Goal: Register for event/course

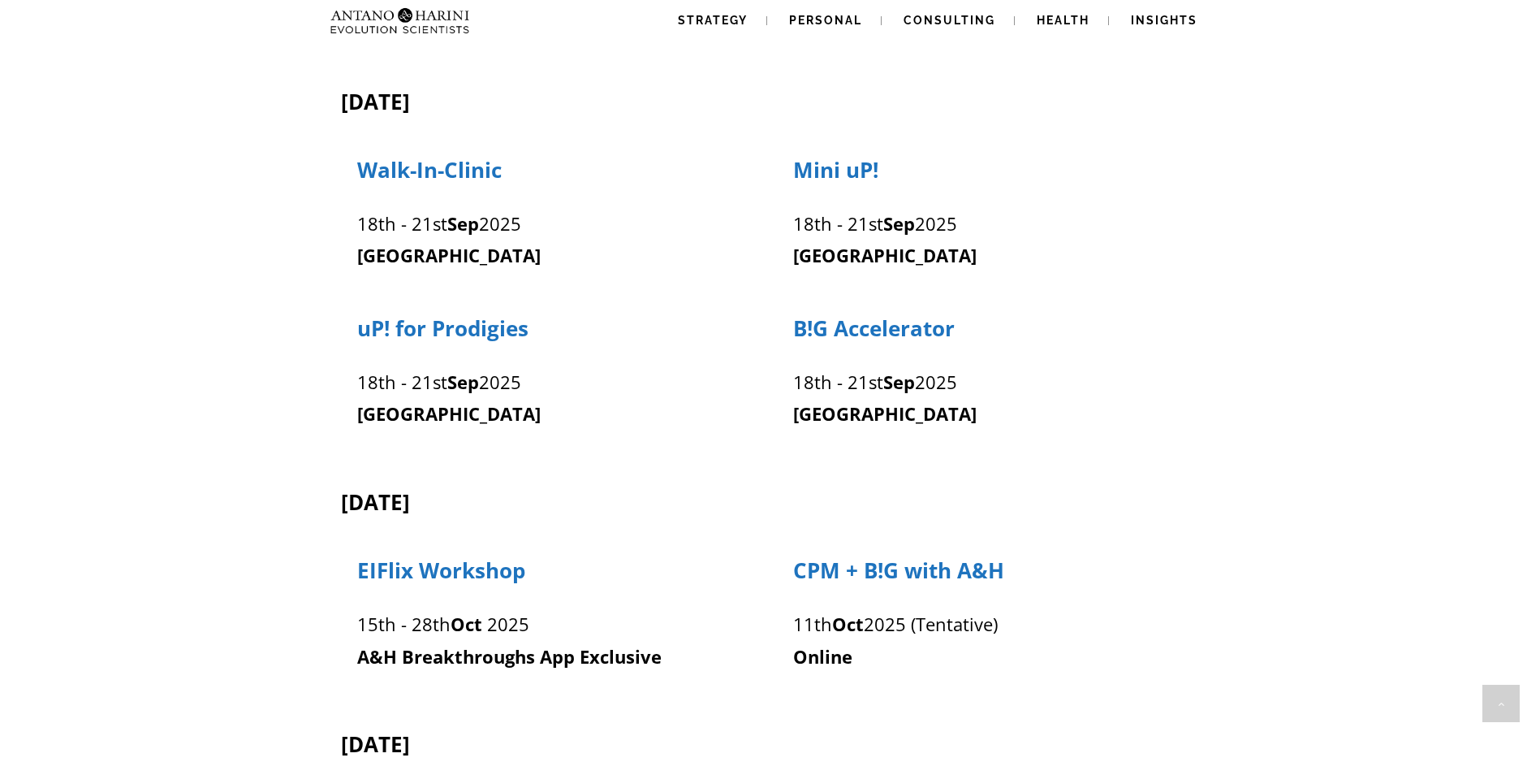
scroll to position [1082, 0]
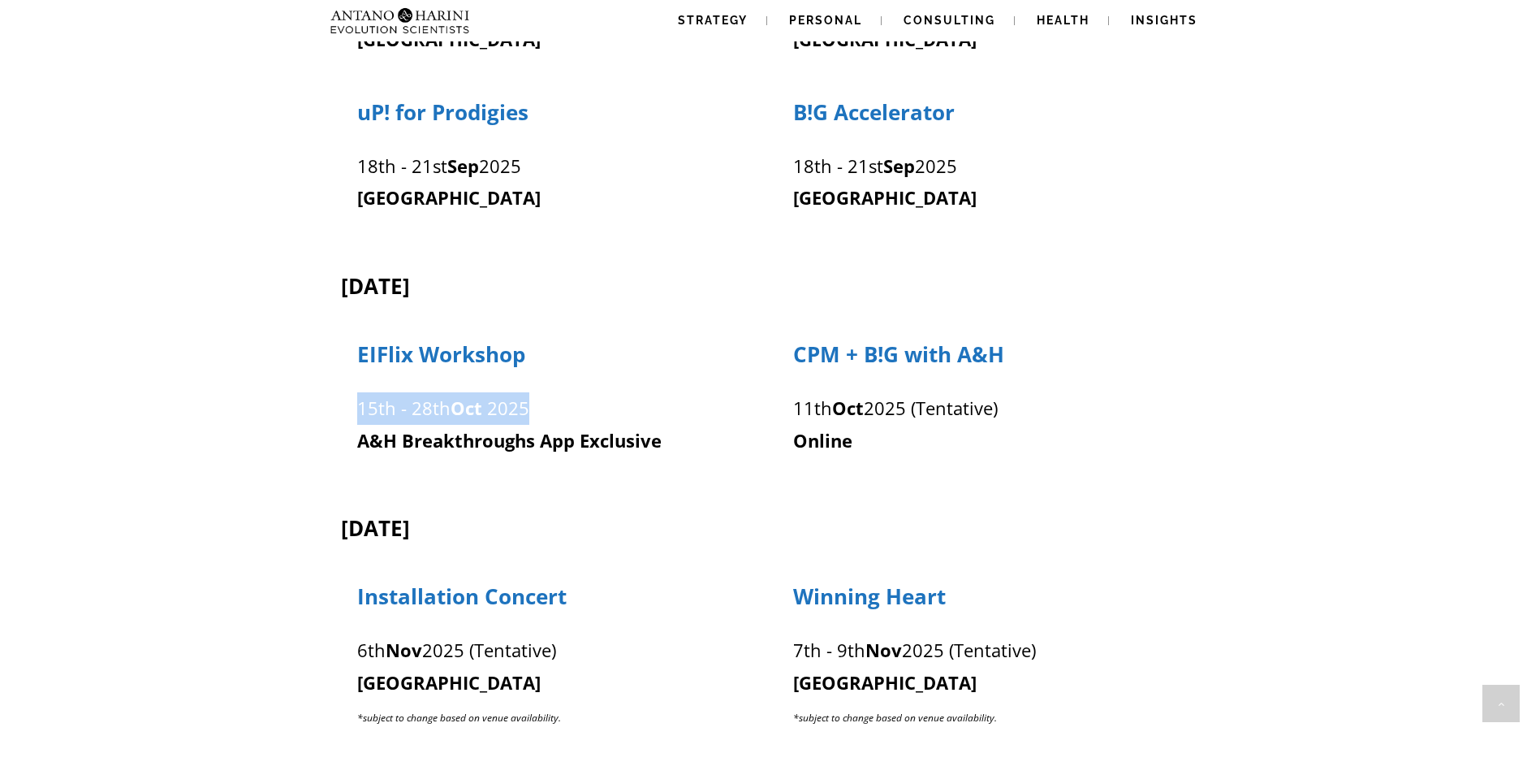
drag, startPoint x: 361, startPoint y: 408, endPoint x: 552, endPoint y: 416, distance: 191.0
click at [552, 416] on p "[DATE] - [DATE]" at bounding box center [552, 408] width 391 height 32
drag, startPoint x: 552, startPoint y: 416, endPoint x: 705, endPoint y: 449, distance: 156.2
click at [705, 449] on p "A&H Breakthroughs App Exclusive" at bounding box center [552, 441] width 391 height 32
drag, startPoint x: 361, startPoint y: 411, endPoint x: 546, endPoint y: 404, distance: 185.3
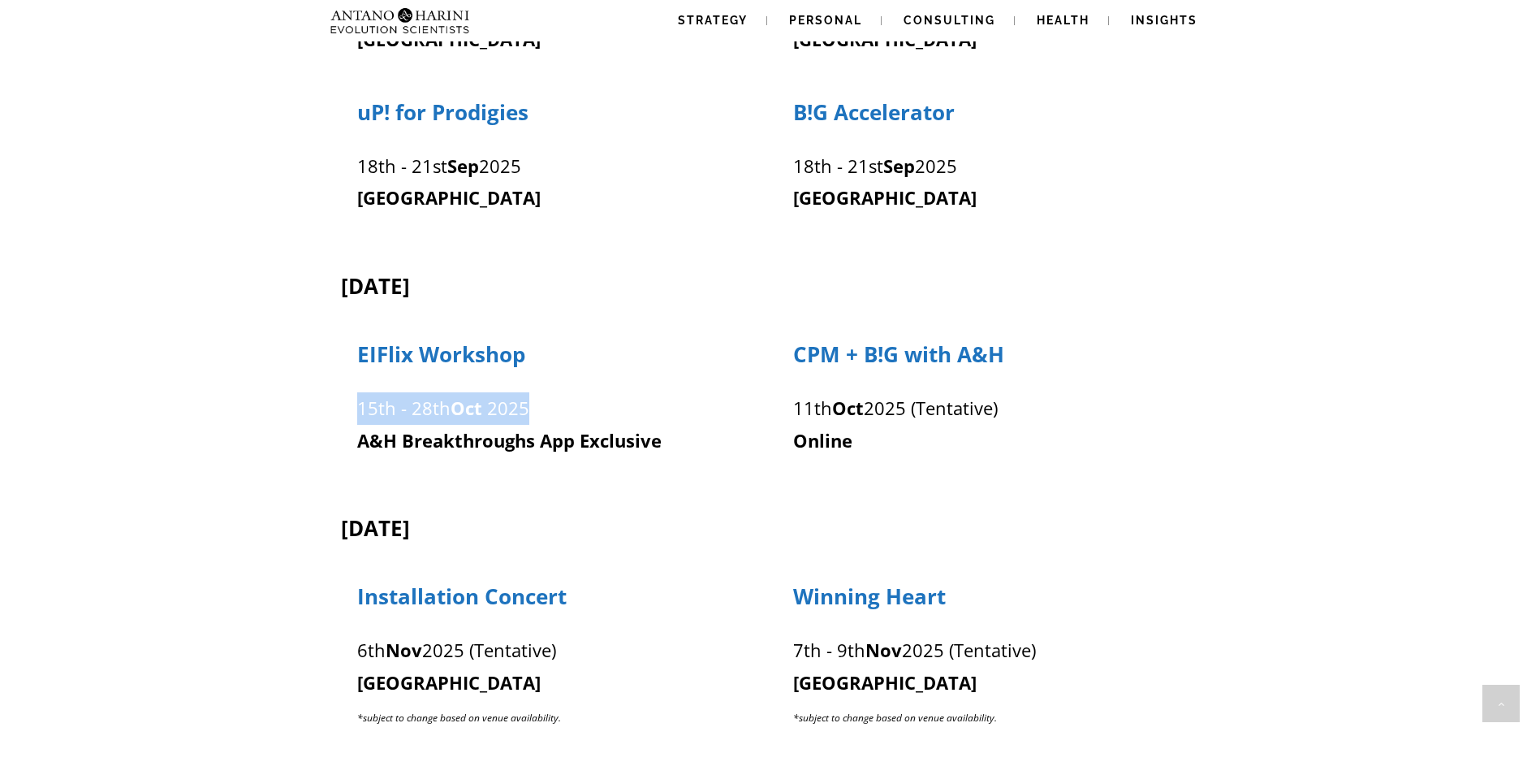
click at [546, 404] on p "[DATE] - [DATE]" at bounding box center [552, 408] width 391 height 32
drag, startPoint x: 546, startPoint y: 404, endPoint x: 420, endPoint y: 450, distance: 134.9
click at [420, 450] on strong "A&H Breakthroughs App Exclusive" at bounding box center [509, 440] width 305 height 24
drag, startPoint x: 667, startPoint y: 448, endPoint x: 356, endPoint y: 406, distance: 313.9
click at [356, 406] on div "[DATE] - [DATE] A&H Breakthroughs App Exclusive" at bounding box center [552, 420] width 392 height 73
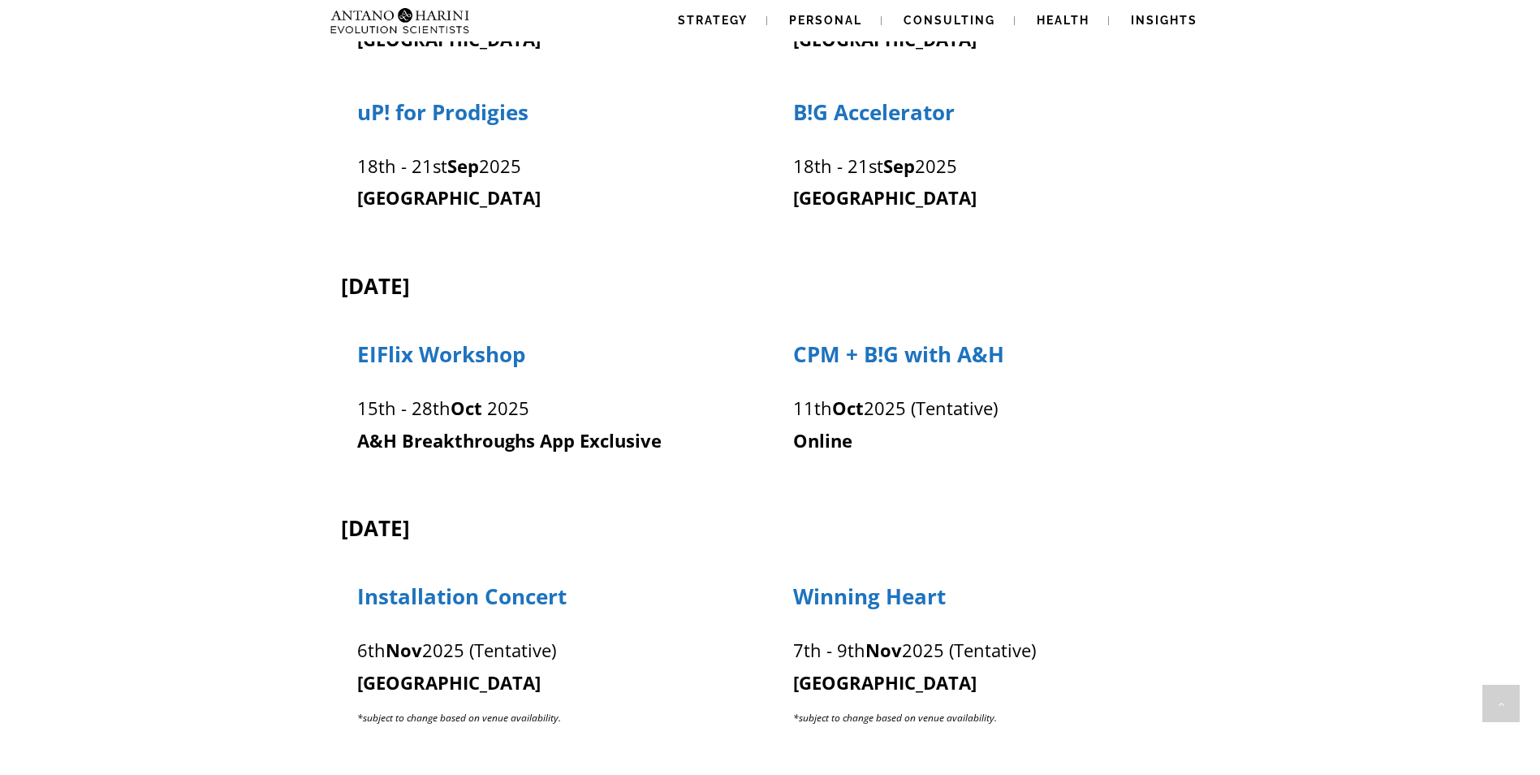
drag, startPoint x: 356, startPoint y: 406, endPoint x: 596, endPoint y: 494, distance: 255.1
click at [596, 494] on div "[DATE] S!RT [DATE] - [DATE] (Tentative) [GEOGRAPHIC_DATA] A&H Breakthrough Chal…" at bounding box center [770, 444] width 861 height 2352
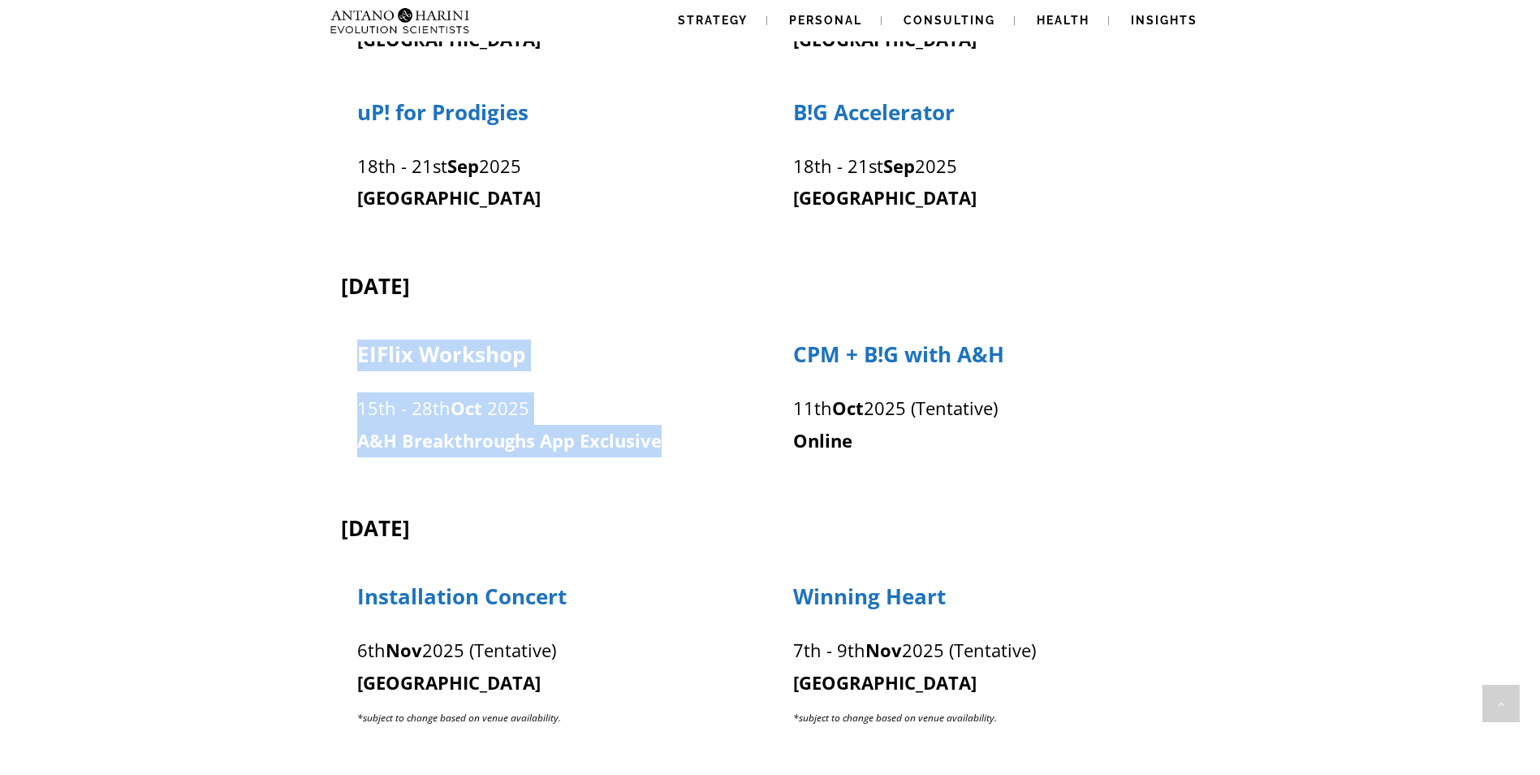
drag, startPoint x: 689, startPoint y: 458, endPoint x: 335, endPoint y: 390, distance: 361.4
click at [335, 390] on div "EIFlix Workshop [DATE] - [DATE] A&H Breakthroughs App Exclusive CPM + B!G with …" at bounding box center [764, 390] width 873 height 158
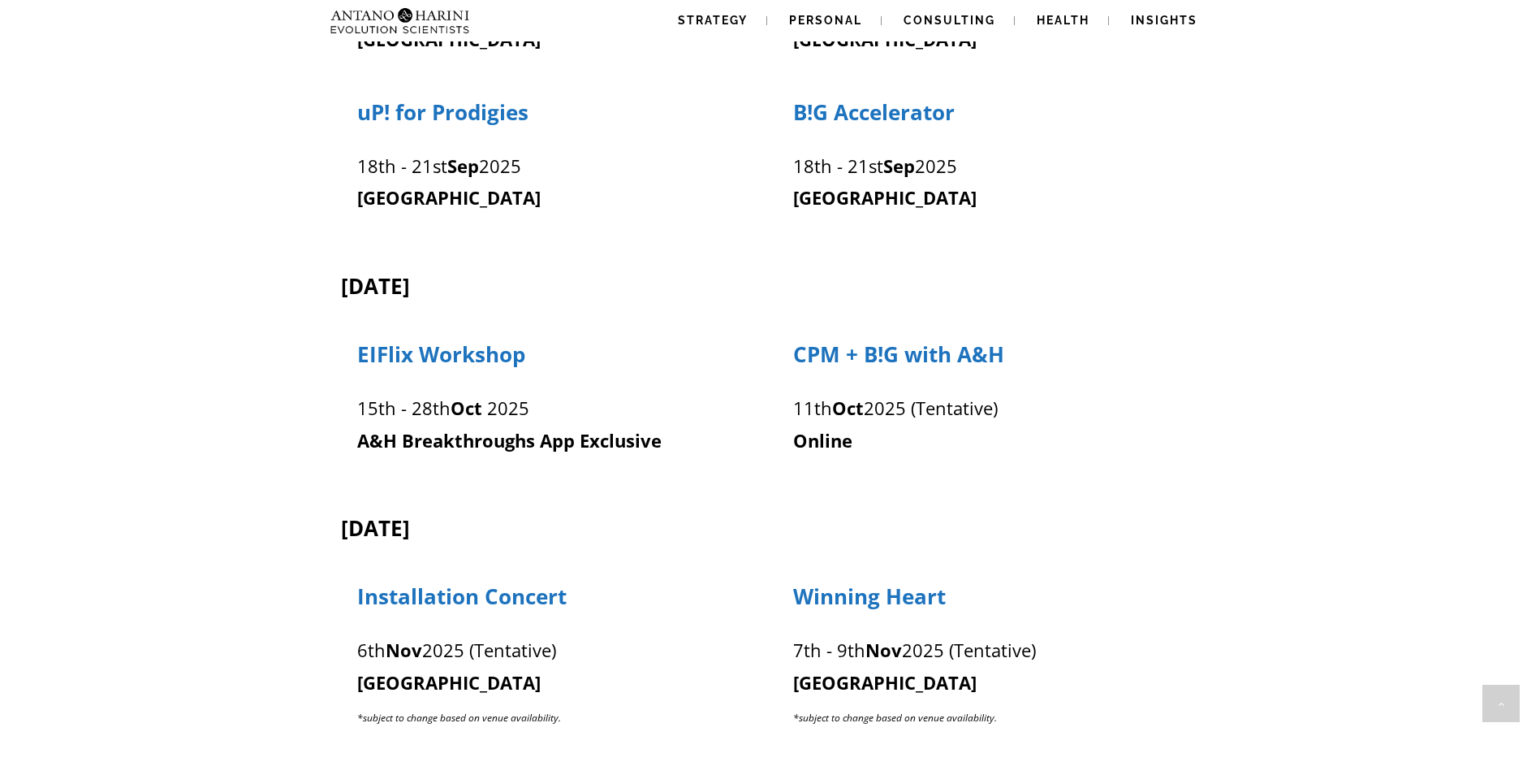
drag, startPoint x: 335, startPoint y: 390, endPoint x: 689, endPoint y: 477, distance: 365.3
click at [689, 477] on div "[DATE] S!RT [DATE] - [DATE] (Tentative) [GEOGRAPHIC_DATA] A&H Breakthrough Chal…" at bounding box center [770, 444] width 861 height 2352
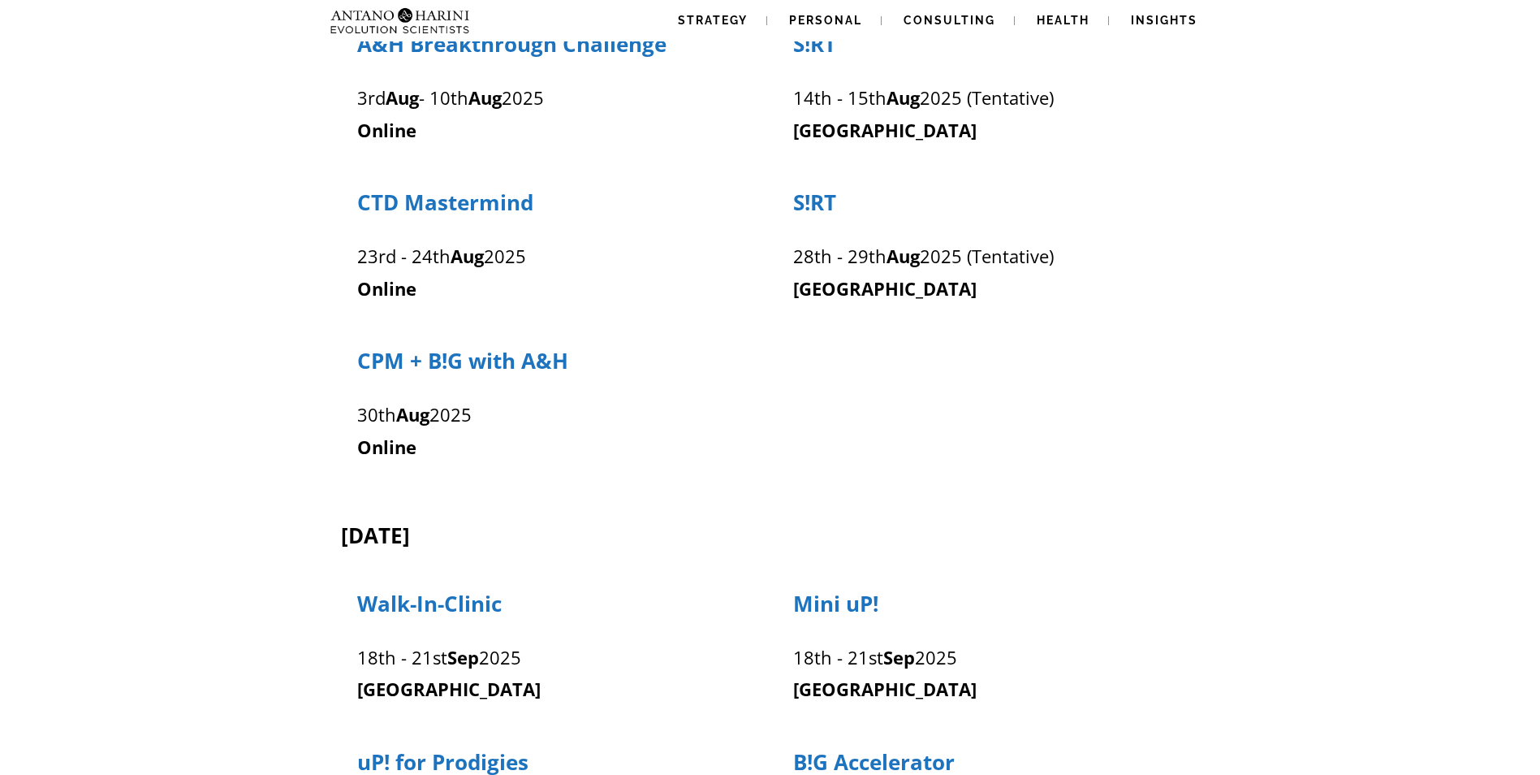
scroll to position [217, 0]
